Goal: Task Accomplishment & Management: Use online tool/utility

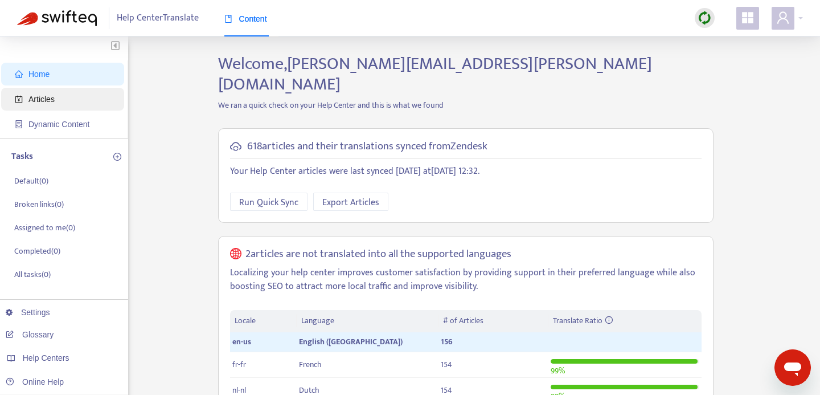
click at [60, 97] on span "Articles" at bounding box center [65, 99] width 100 height 23
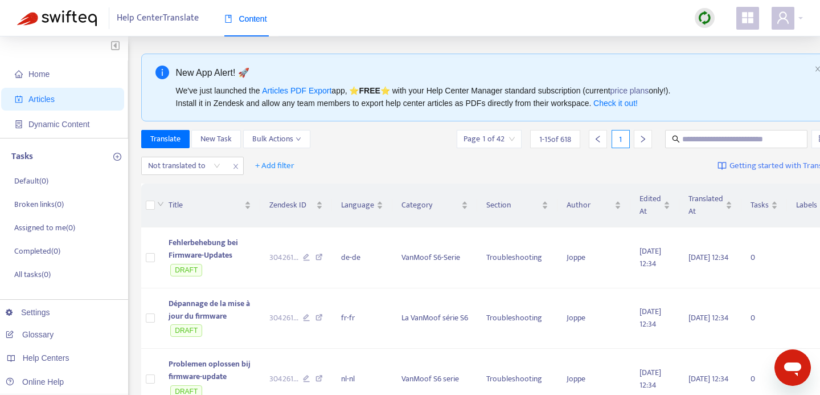
click at [691, 14] on div at bounding box center [704, 18] width 37 height 23
click at [699, 15] on img at bounding box center [705, 18] width 14 height 14
click at [716, 56] on link "Full Sync" at bounding box center [724, 59] width 41 height 13
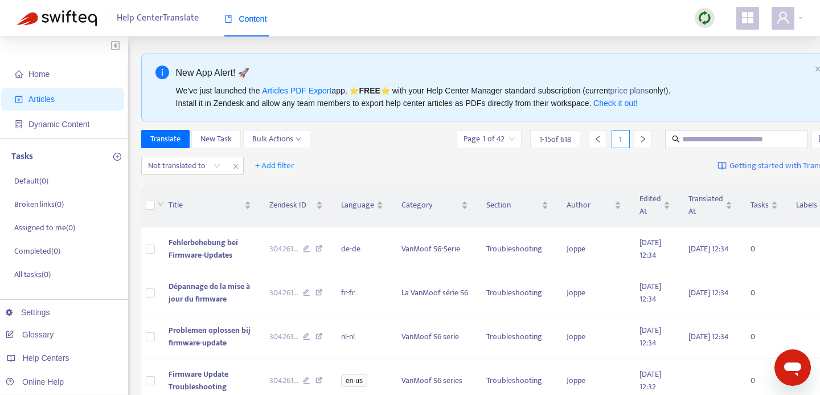
click at [745, 16] on icon "appstore" at bounding box center [747, 17] width 11 height 11
click at [778, 24] on span at bounding box center [783, 18] width 23 height 23
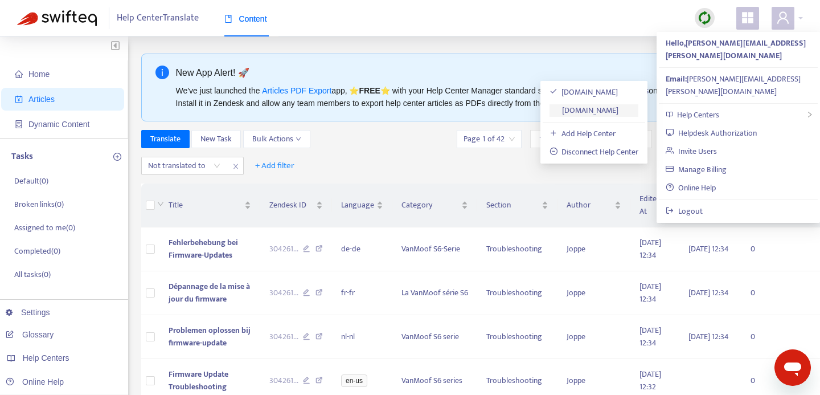
click at [618, 110] on link "[DOMAIN_NAME]" at bounding box center [584, 110] width 69 height 13
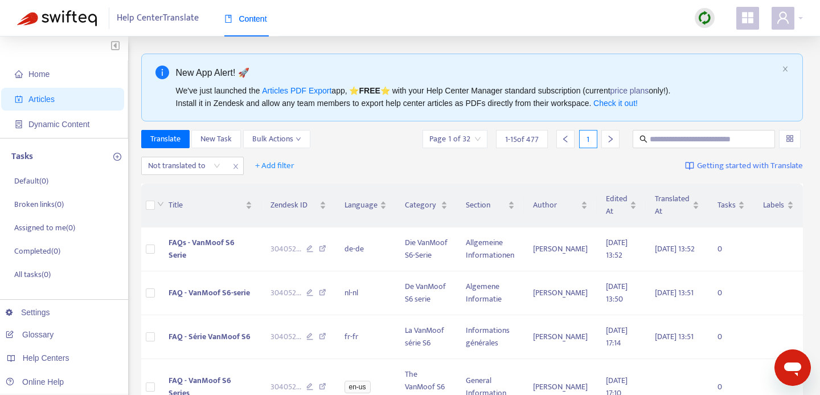
click at [698, 3] on div "Help Center Translate Content" at bounding box center [410, 18] width 820 height 36
click at [699, 17] on img at bounding box center [705, 18] width 14 height 14
click at [734, 60] on link "Full Sync" at bounding box center [724, 59] width 41 height 13
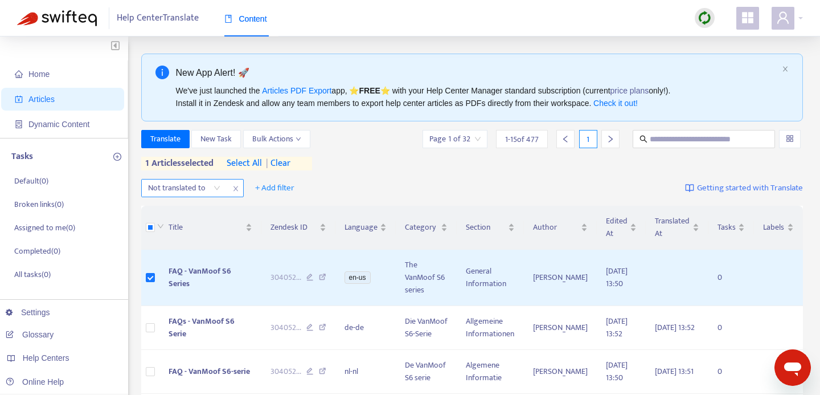
click at [187, 188] on div at bounding box center [178, 188] width 69 height 14
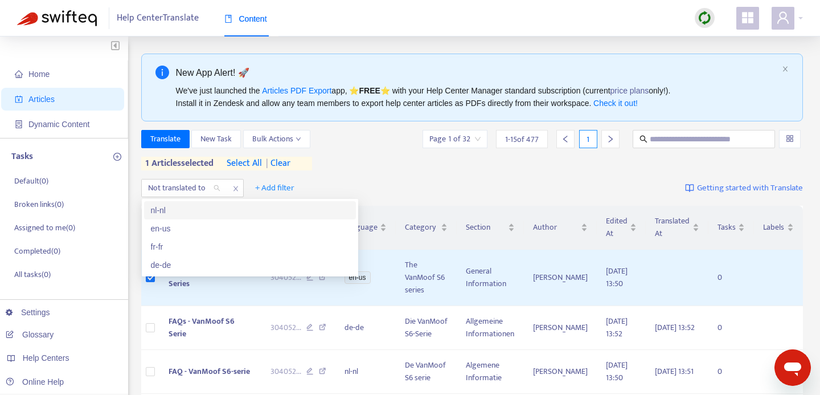
click at [194, 206] on div "nl-nl" at bounding box center [250, 210] width 198 height 13
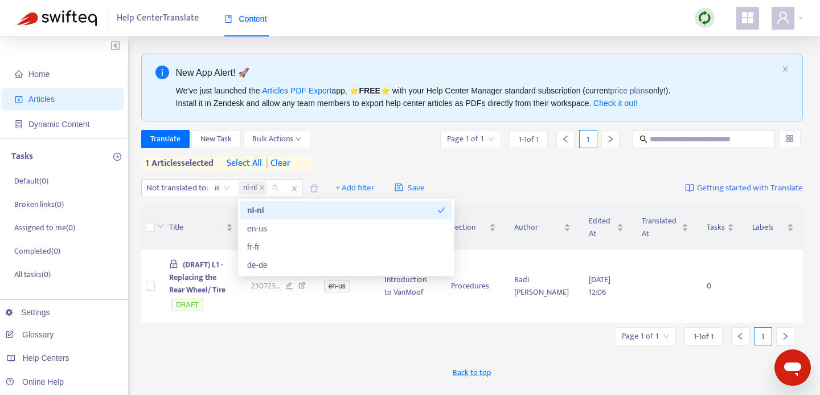
click at [295, 188] on icon "close" at bounding box center [294, 188] width 7 height 7
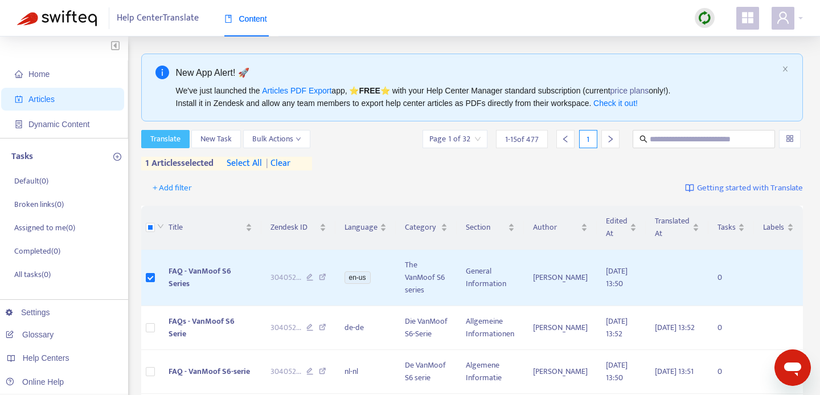
click at [161, 141] on span "Translate" at bounding box center [165, 139] width 30 height 13
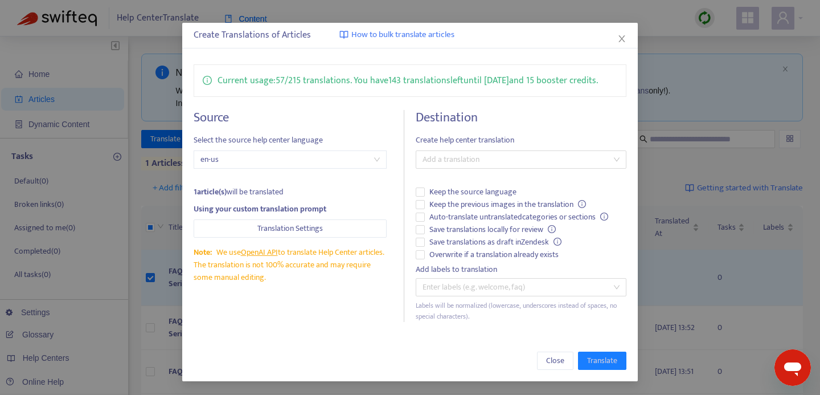
scroll to position [48, 0]
click at [498, 259] on span "Overwrite if a translation already exists" at bounding box center [494, 254] width 138 height 13
click at [494, 164] on div at bounding box center [516, 160] width 194 height 14
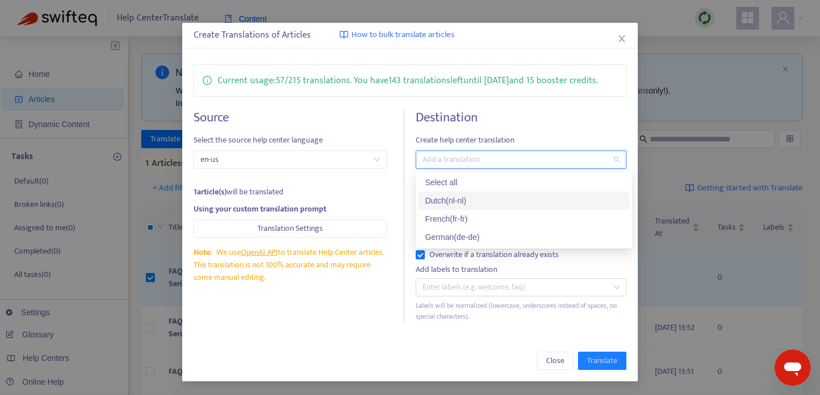
click at [475, 199] on div "Dutch ( nl-nl )" at bounding box center [524, 200] width 198 height 13
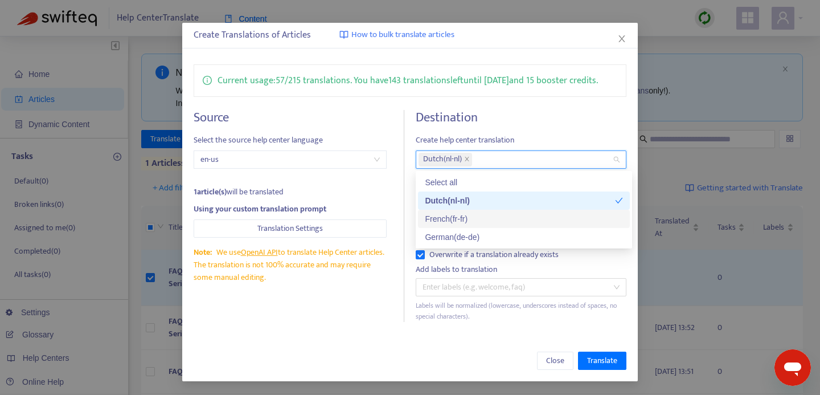
click at [474, 216] on div "French ( fr-fr )" at bounding box center [524, 218] width 198 height 13
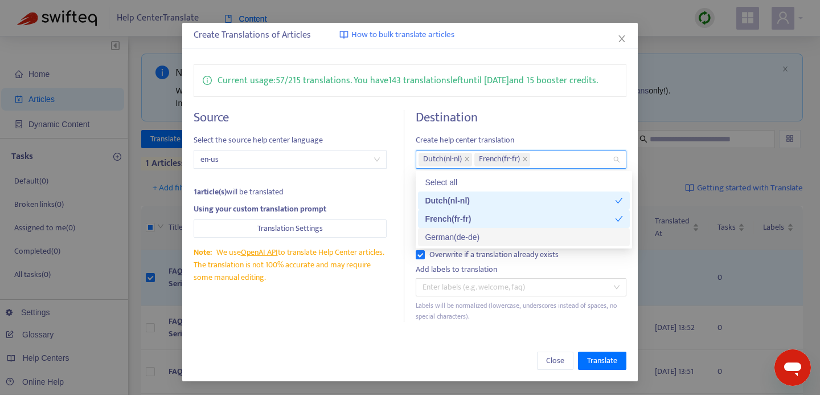
click at [474, 232] on div "German ( de-de )" at bounding box center [524, 237] width 198 height 13
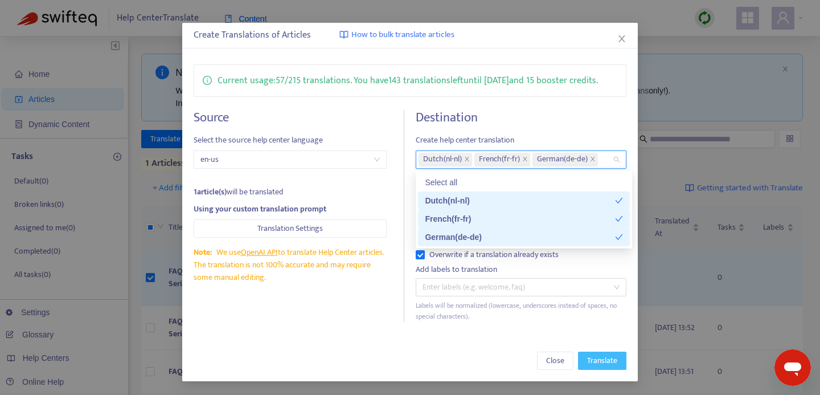
click at [605, 365] on span "Translate" at bounding box center [602, 360] width 30 height 13
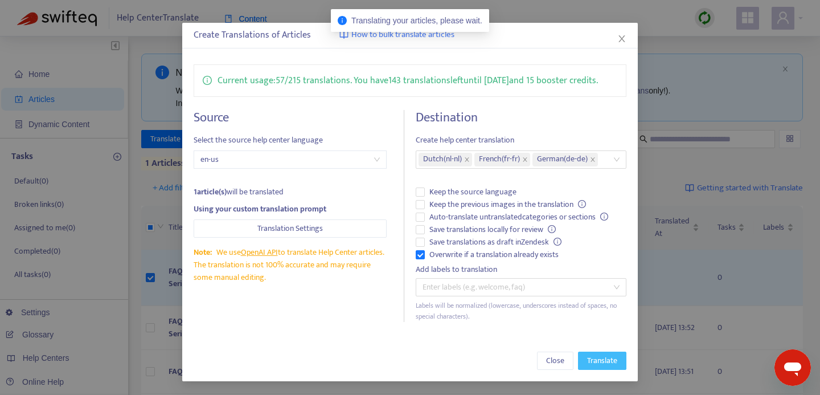
scroll to position [0, 0]
